Goal: Register for event/course

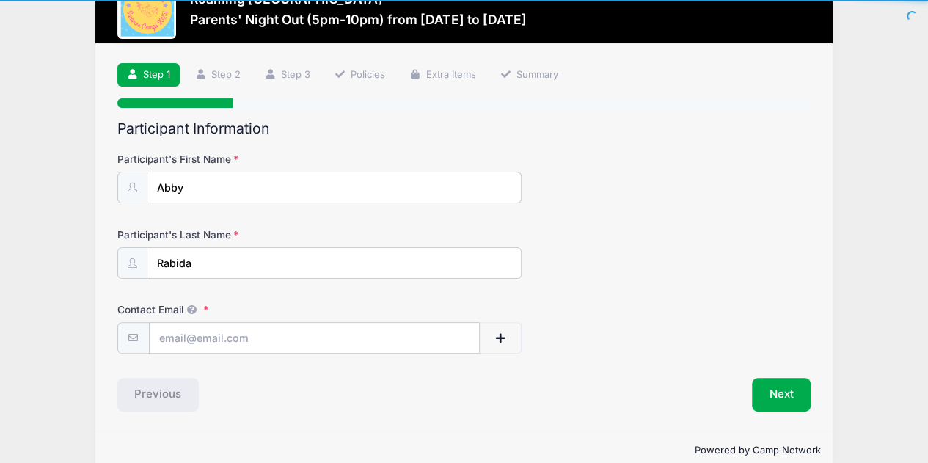
scroll to position [71, 0]
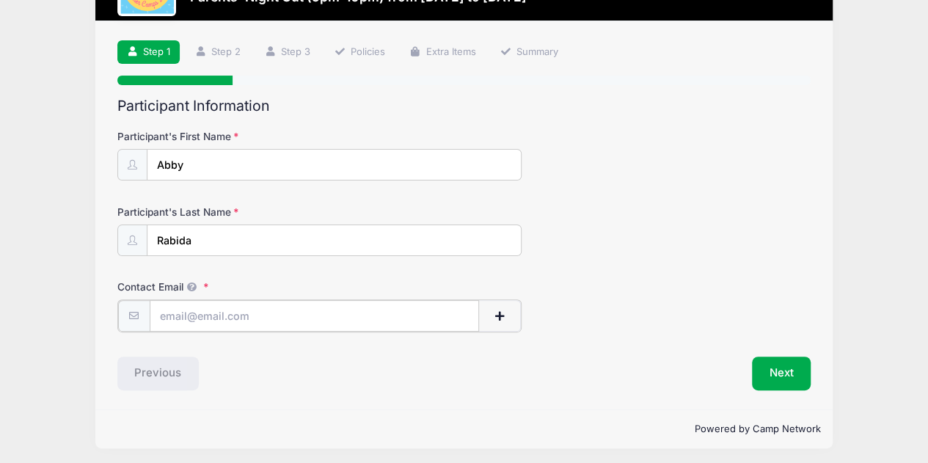
click at [217, 322] on input "Contact Email" at bounding box center [315, 316] width 330 height 32
type input "[EMAIL_ADDRESS][PERSON_NAME][DOMAIN_NAME]"
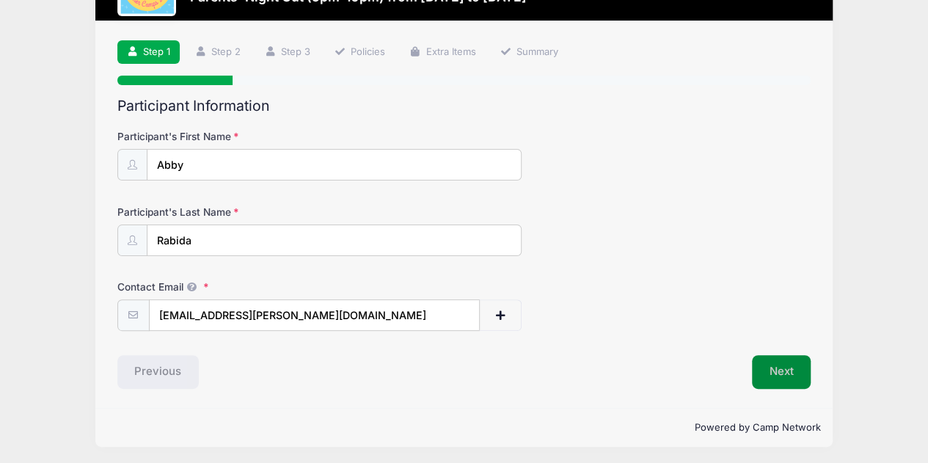
click at [784, 367] on button "Next" at bounding box center [781, 372] width 59 height 34
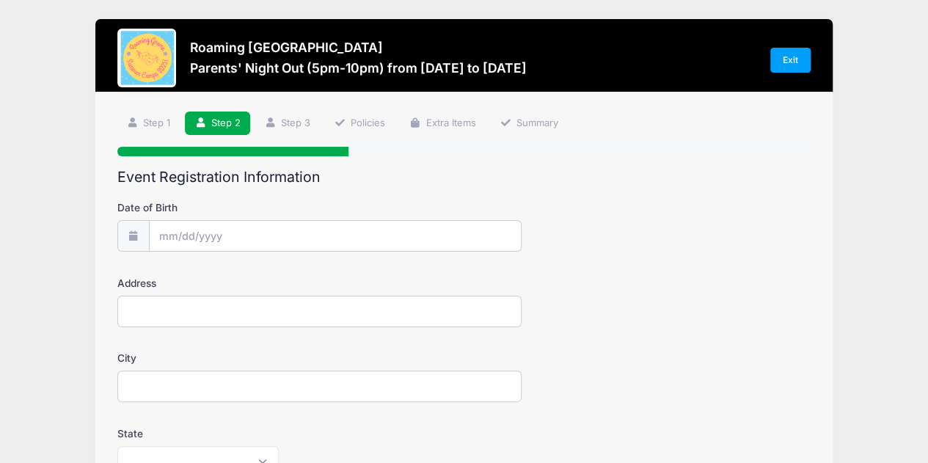
scroll to position [0, 0]
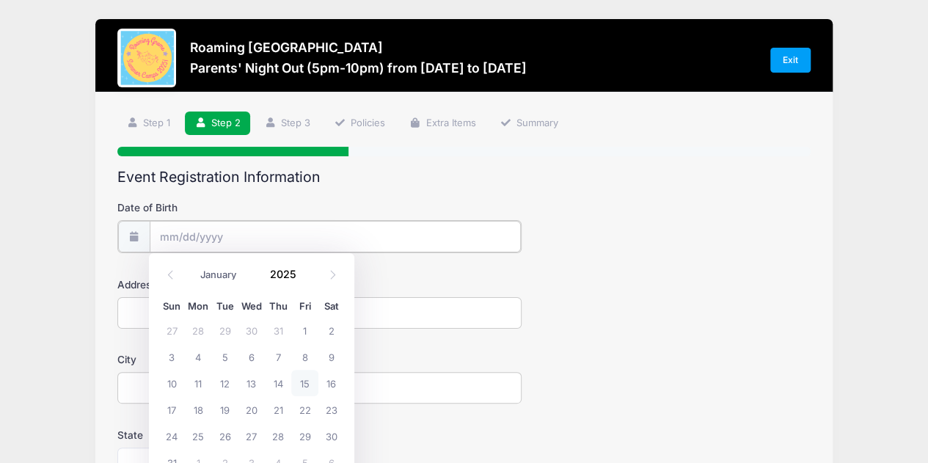
click at [259, 238] on input "Date of Birth" at bounding box center [335, 237] width 371 height 32
click at [228, 271] on select "January February March April May June July August September October November De…" at bounding box center [225, 275] width 65 height 19
select select "4"
click at [193, 266] on select "January February March April May June July August September October November De…" at bounding box center [225, 275] width 65 height 19
click at [280, 268] on input "2025" at bounding box center [287, 274] width 48 height 22
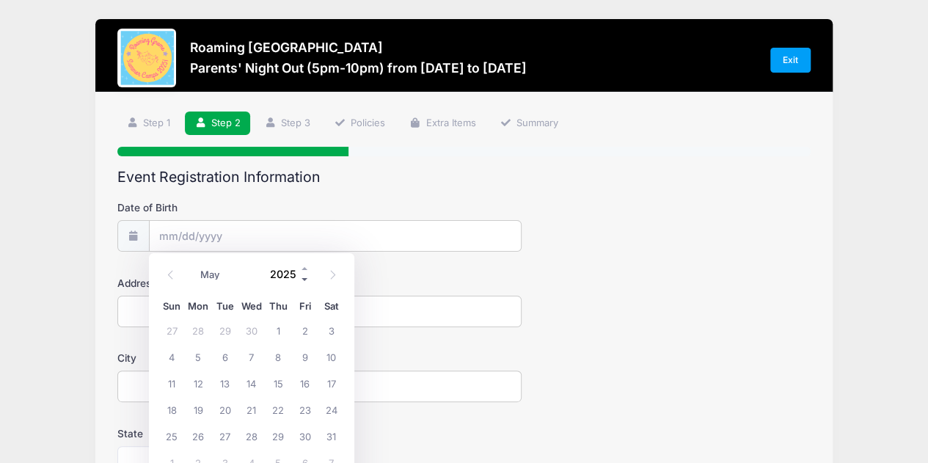
click at [305, 278] on span at bounding box center [305, 279] width 10 height 11
click at [304, 278] on span at bounding box center [305, 279] width 10 height 11
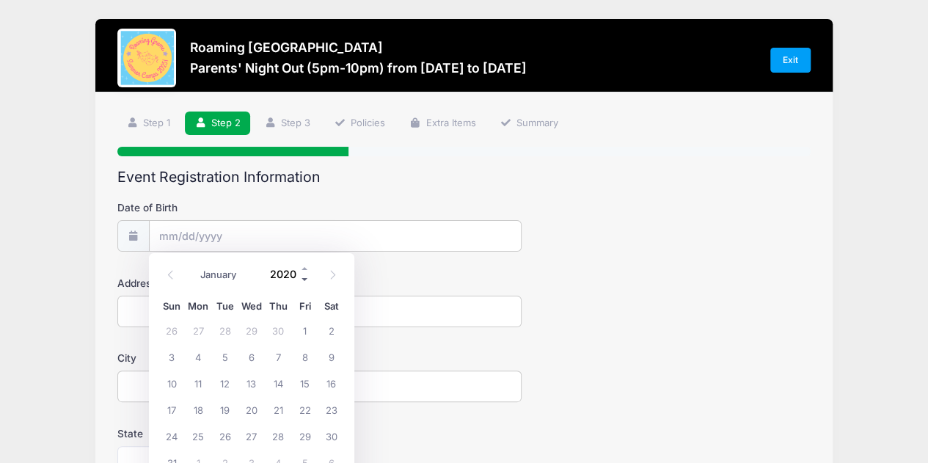
click at [304, 278] on span at bounding box center [305, 279] width 10 height 11
click at [302, 277] on span at bounding box center [305, 279] width 10 height 11
type input "2017"
click at [251, 328] on span "3" at bounding box center [251, 330] width 26 height 26
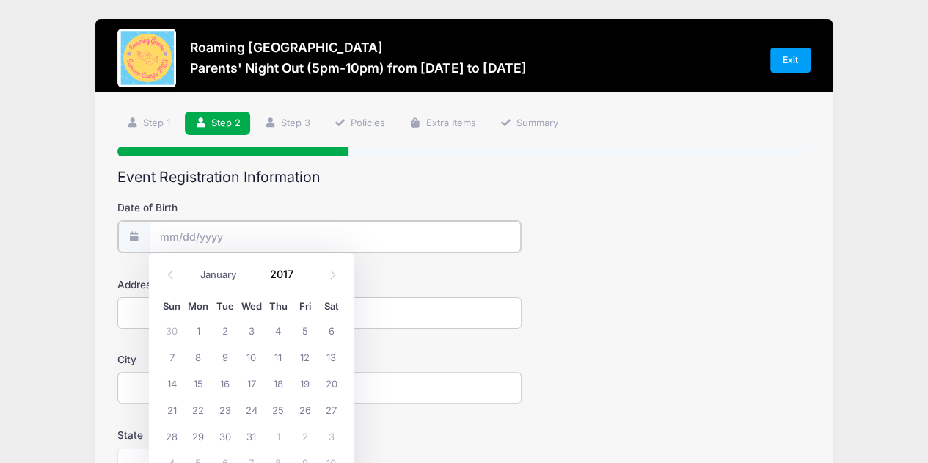
type input "[DATE]"
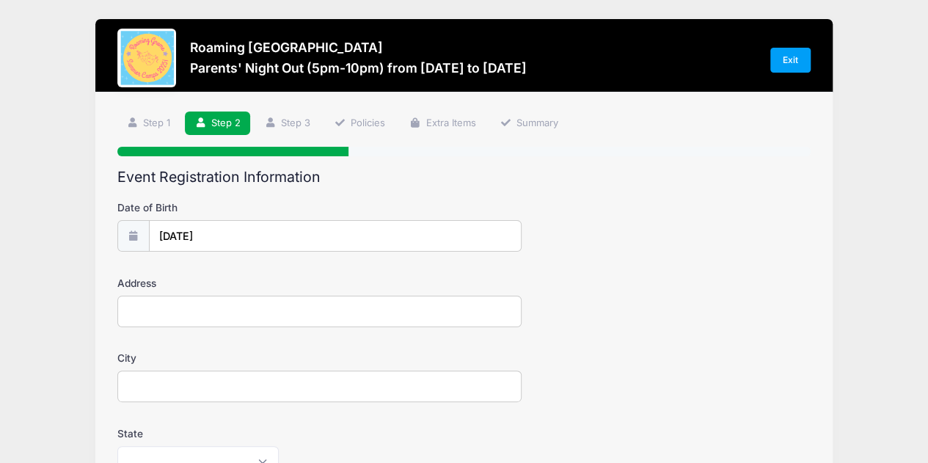
click at [244, 310] on input "Address" at bounding box center [319, 312] width 405 height 32
type input "[STREET_ADDRESS]"
type input "[GEOGRAPHIC_DATA]"
select select "CO"
type input "80238"
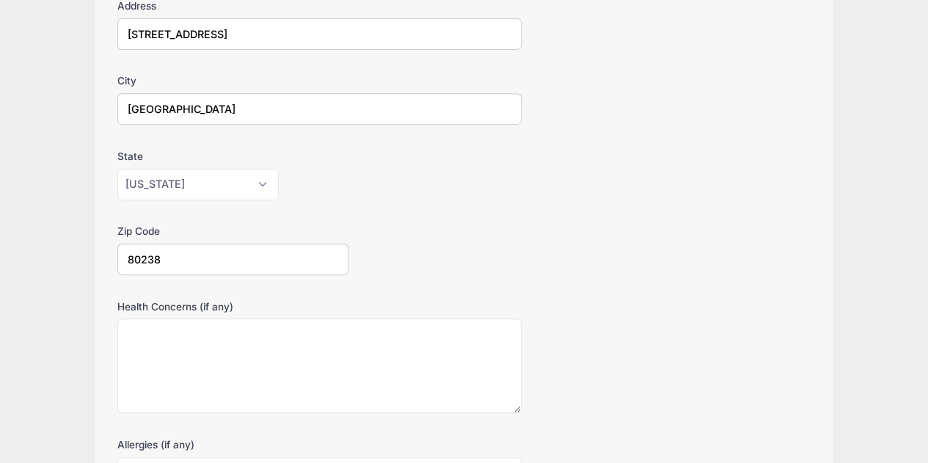
scroll to position [440, 0]
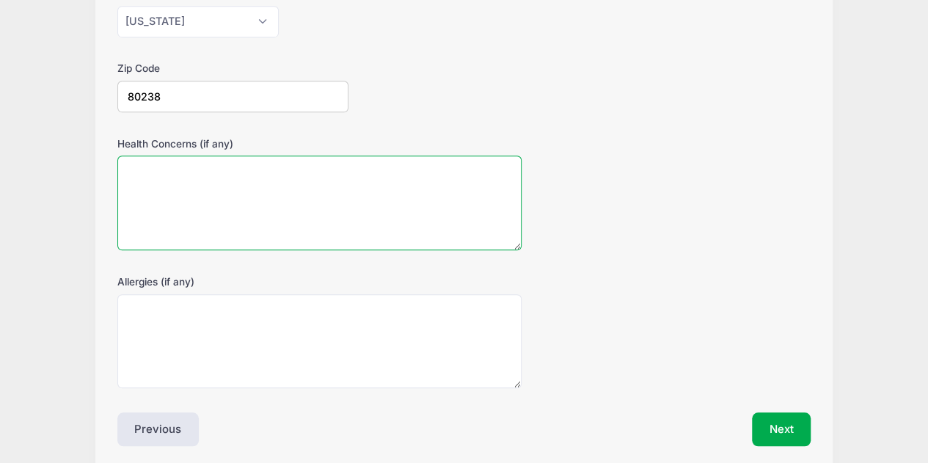
click at [233, 212] on textarea "Health Concerns (if any)" at bounding box center [319, 202] width 405 height 95
type textarea "None"
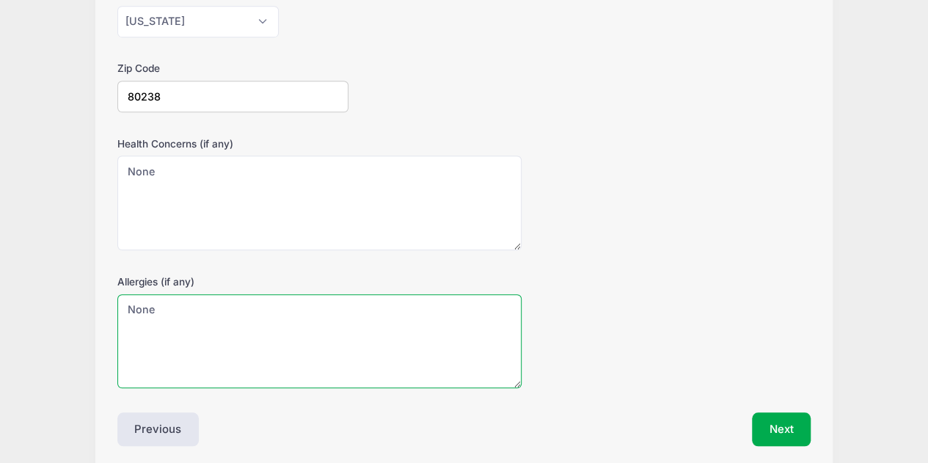
type textarea "None"
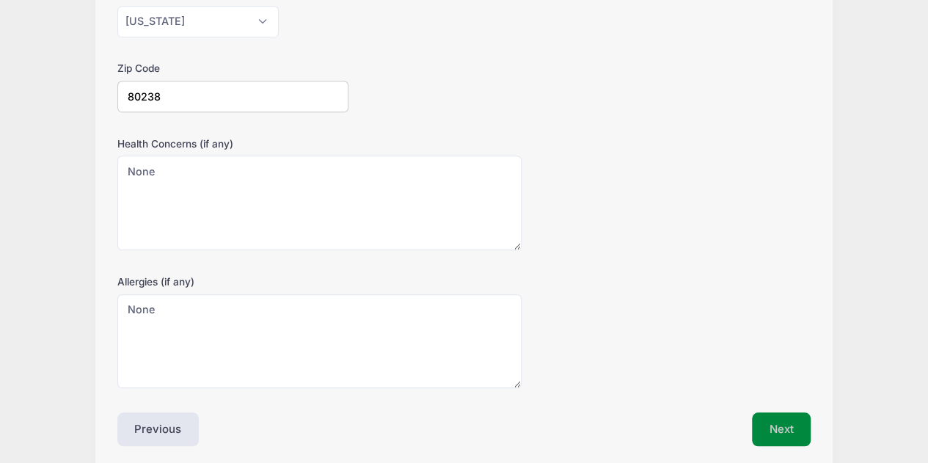
click at [778, 426] on button "Next" at bounding box center [781, 429] width 59 height 34
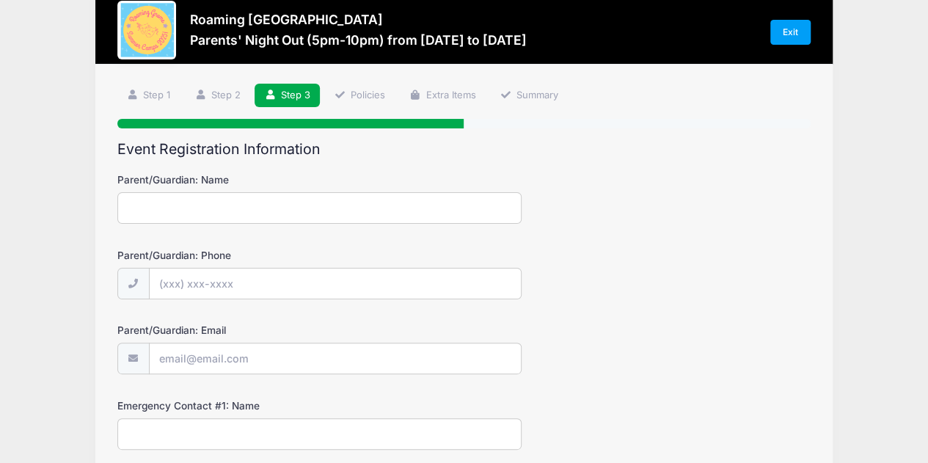
scroll to position [0, 0]
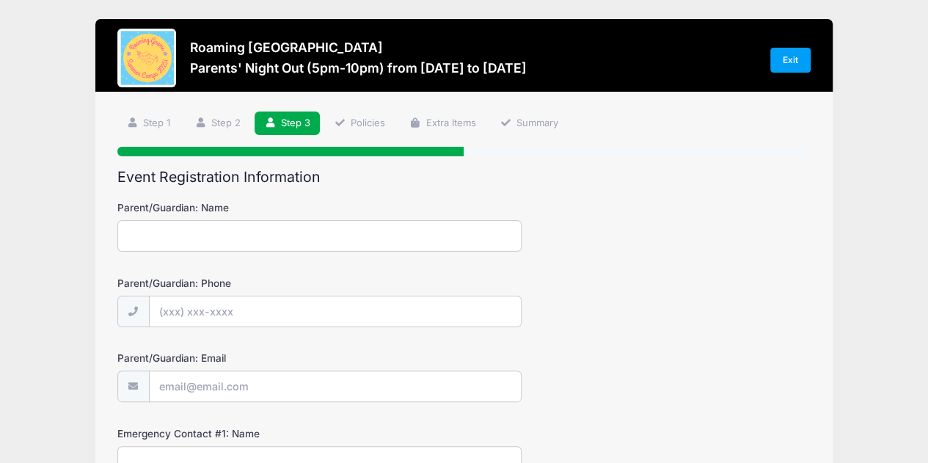
click at [307, 241] on input "Parent/Guardian: Name" at bounding box center [319, 236] width 405 height 32
type input "[PERSON_NAME]"
type input "[PHONE_NUMBER]"
type input "[EMAIL_ADDRESS][PERSON_NAME][DOMAIN_NAME]"
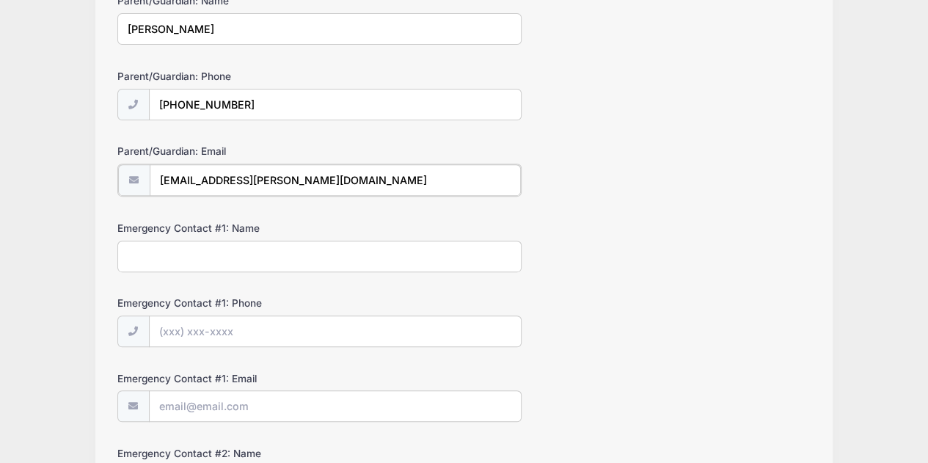
scroll to position [293, 0]
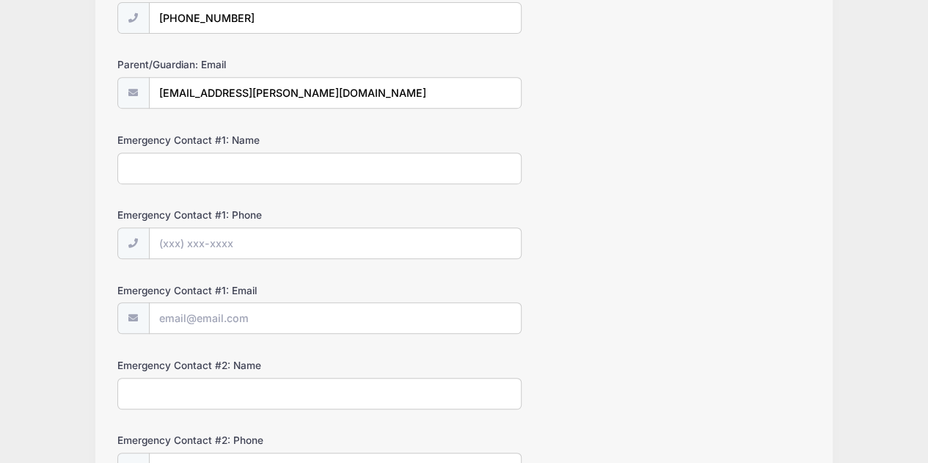
click at [317, 166] on input "Emergency Contact #1: Name" at bounding box center [319, 169] width 405 height 32
type input "[PERSON_NAME]"
type input "[PHONE_NUMBER]"
type input "[EMAIL_ADDRESS][PERSON_NAME][DOMAIN_NAME]"
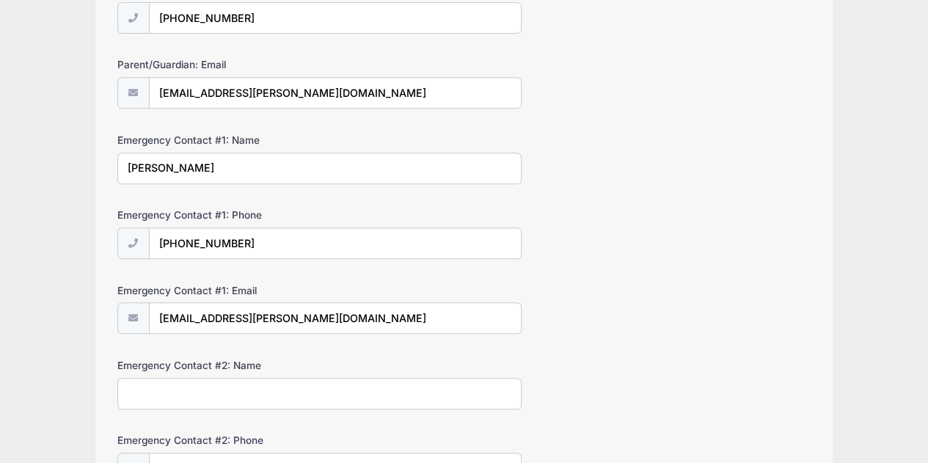
click at [249, 395] on input "Emergency Contact #2: Name" at bounding box center [319, 394] width 405 height 32
type input "s"
type input "[PERSON_NAME]"
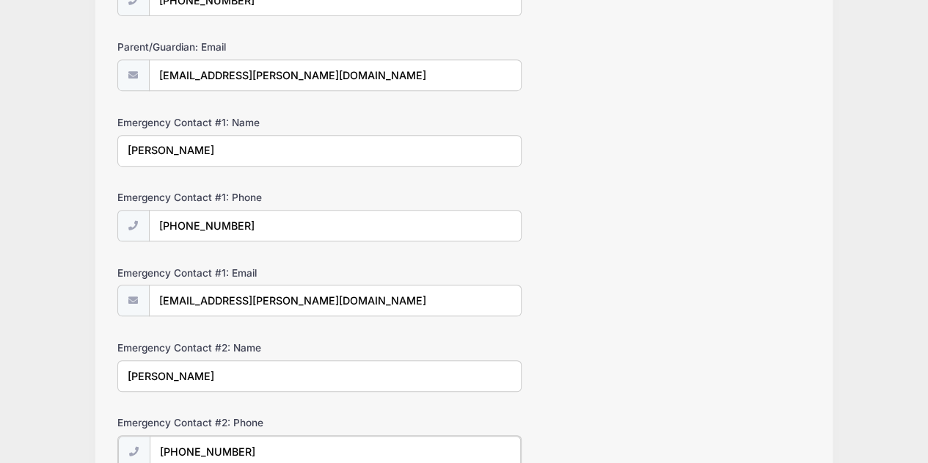
type input "[PHONE_NUMBER]"
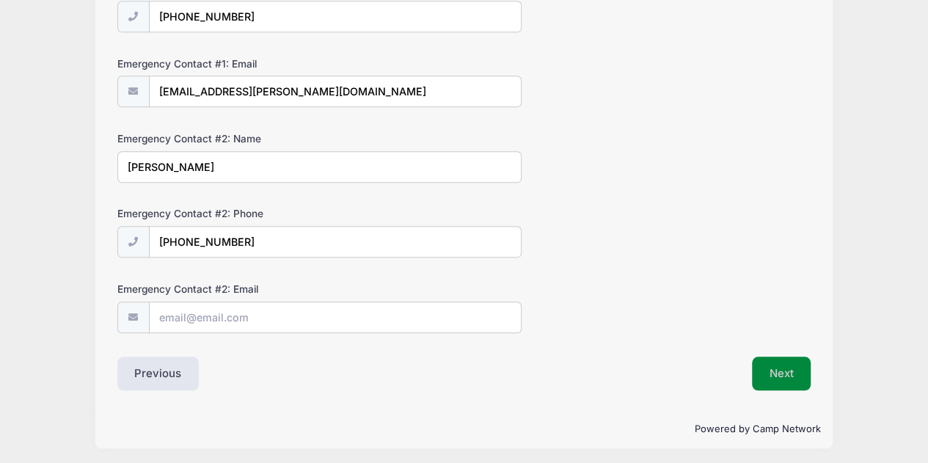
click at [781, 374] on button "Next" at bounding box center [781, 373] width 59 height 34
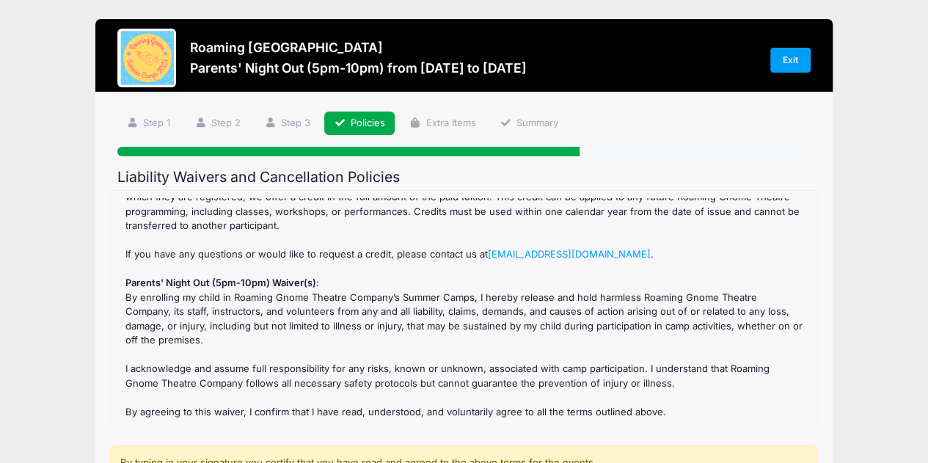
scroll to position [249, 0]
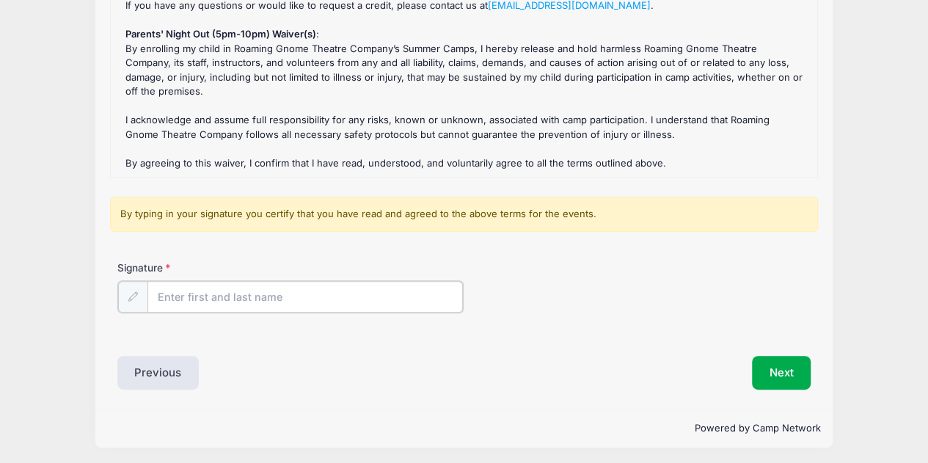
click at [267, 300] on input "Signature" at bounding box center [305, 297] width 316 height 32
type input "[PERSON_NAME]"
click at [791, 370] on button "Next" at bounding box center [781, 371] width 59 height 34
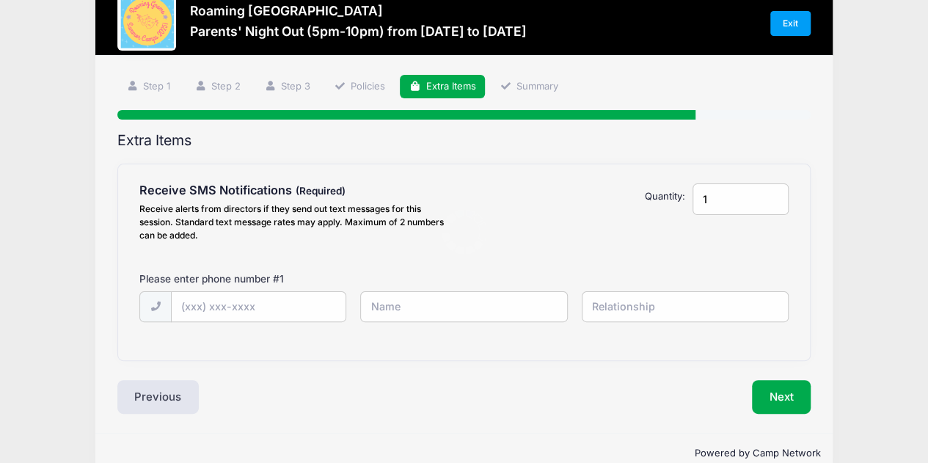
scroll to position [0, 0]
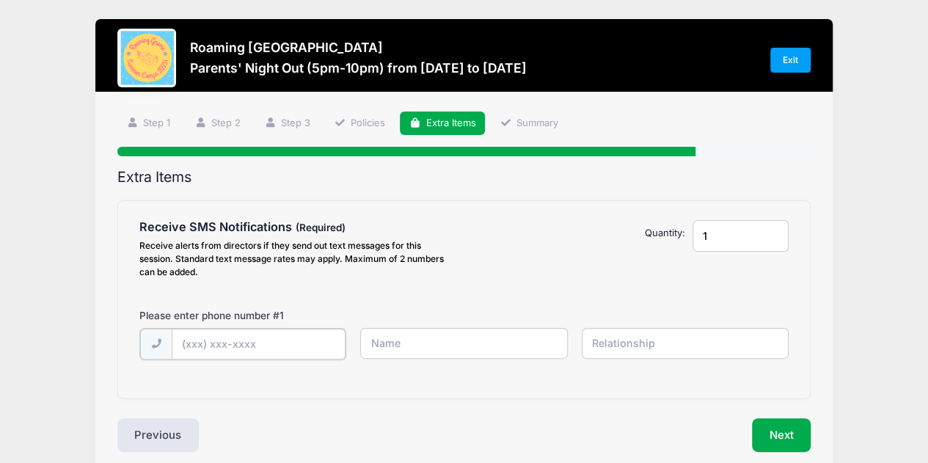
click at [0, 0] on input "text" at bounding box center [0, 0] width 0 height 0
type input "[PHONE_NUMBER]"
type input "[PERSON_NAME]"
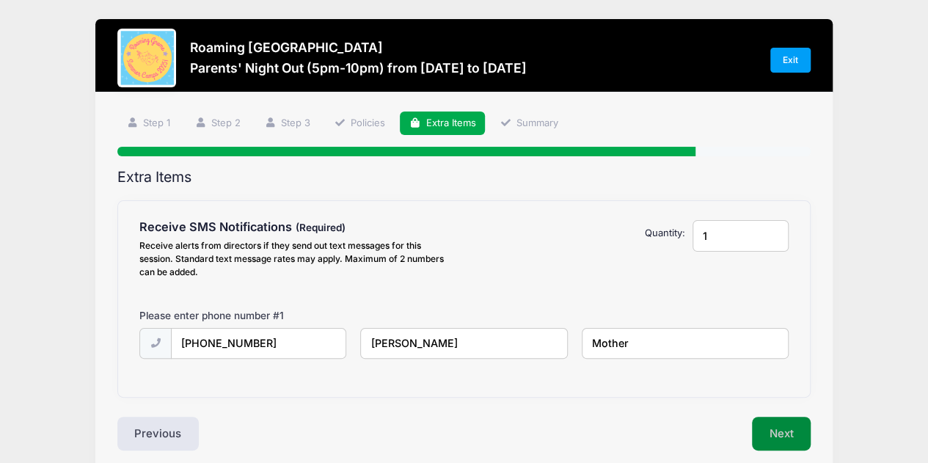
type input "Mother"
click at [783, 437] on button "Next" at bounding box center [781, 434] width 59 height 34
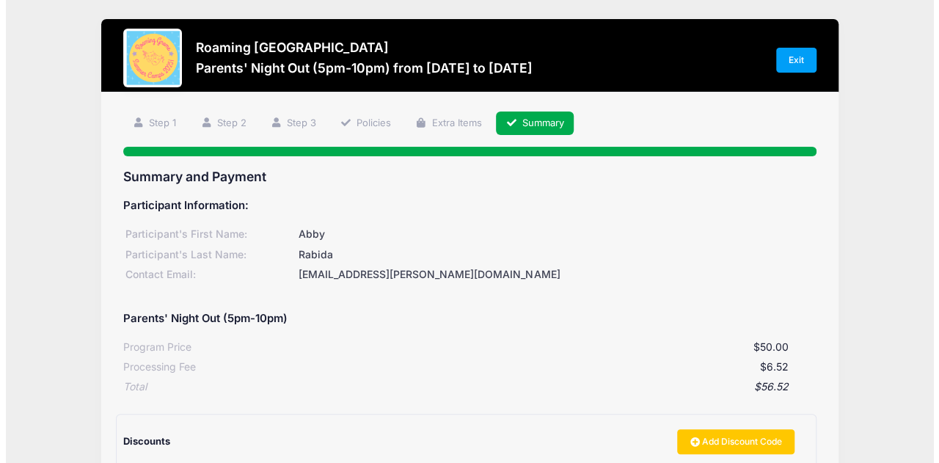
scroll to position [231, 0]
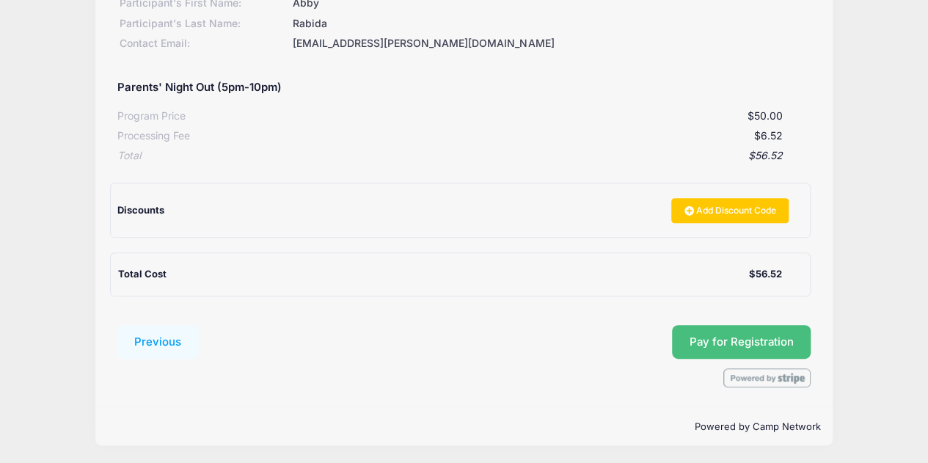
click at [735, 336] on span "Pay for Registration" at bounding box center [741, 341] width 104 height 13
